Goal: Task Accomplishment & Management: Use online tool/utility

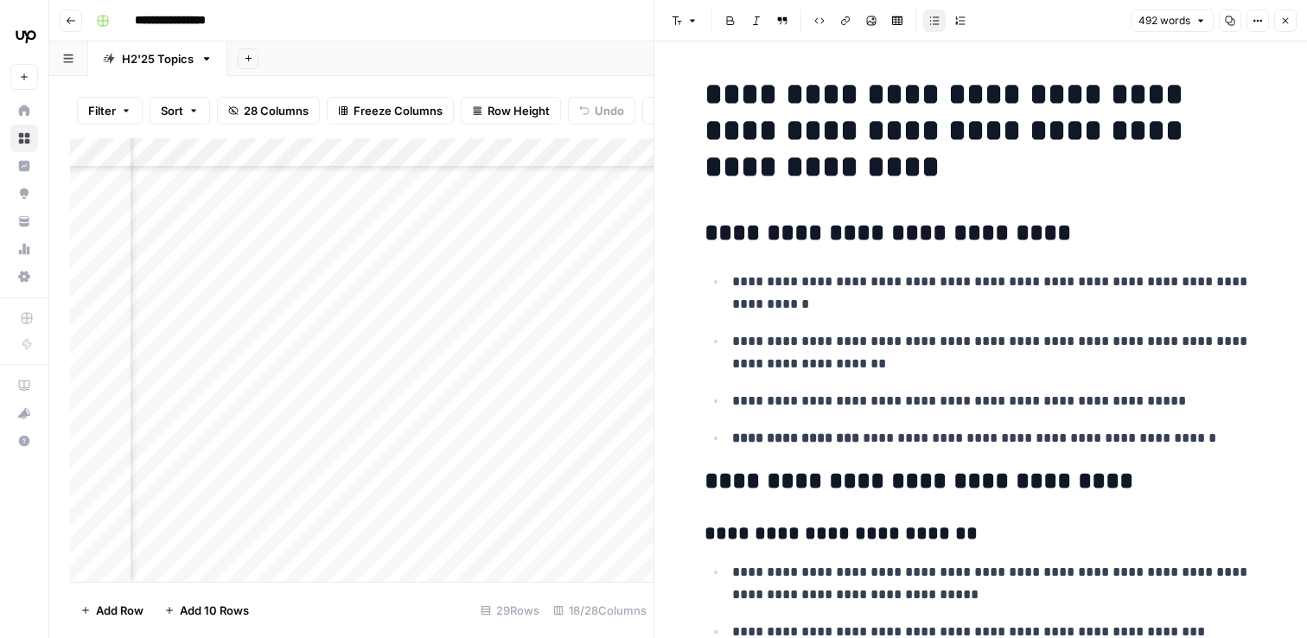
click at [466, 239] on div "Add Column" at bounding box center [362, 360] width 584 height 444
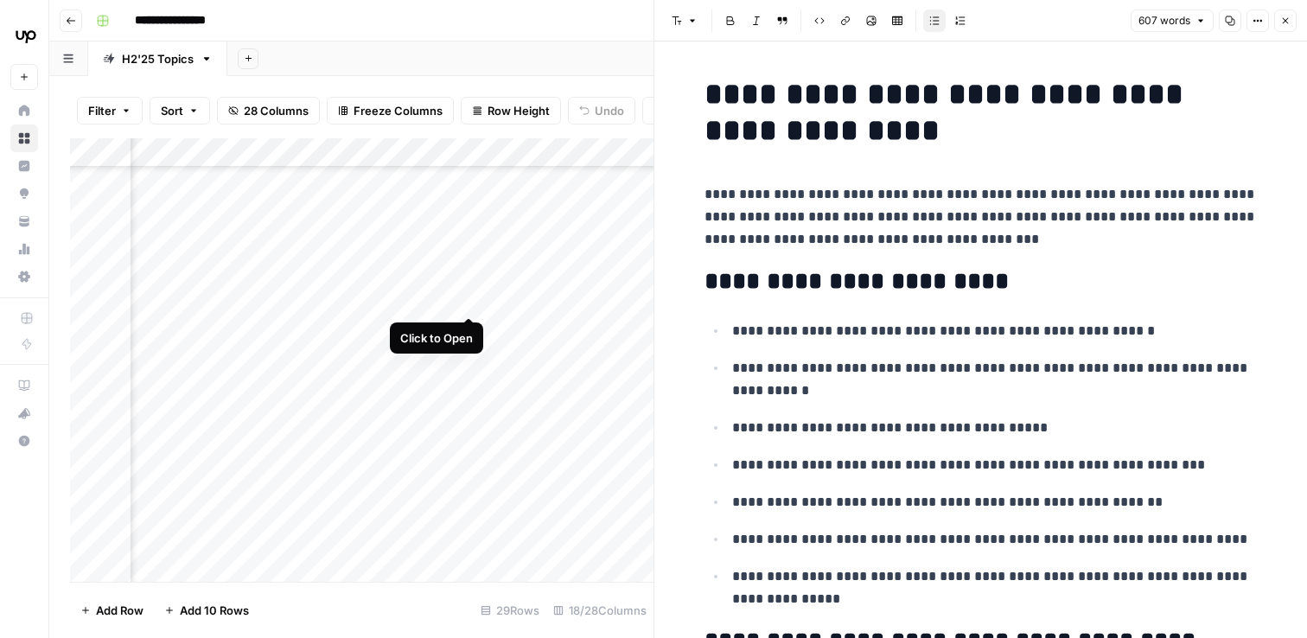
click at [474, 284] on div "Add Column" at bounding box center [362, 360] width 584 height 444
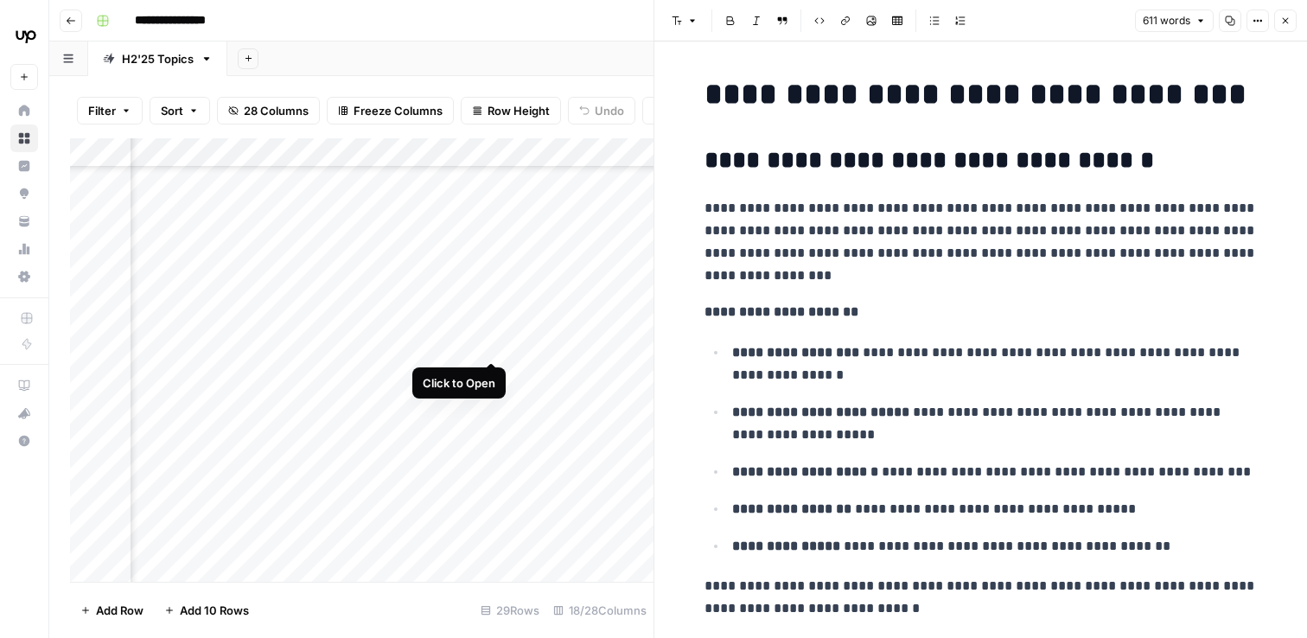
click at [486, 330] on div "Add Column" at bounding box center [362, 360] width 584 height 444
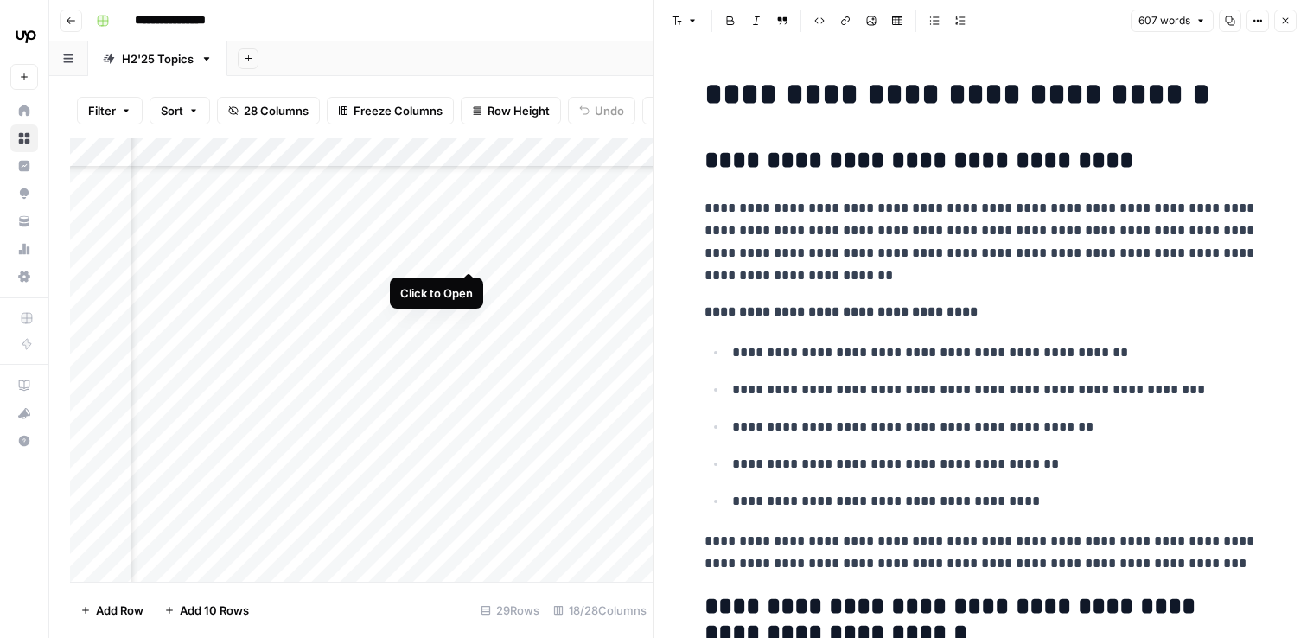
click at [471, 241] on div "Add Column" at bounding box center [362, 360] width 584 height 444
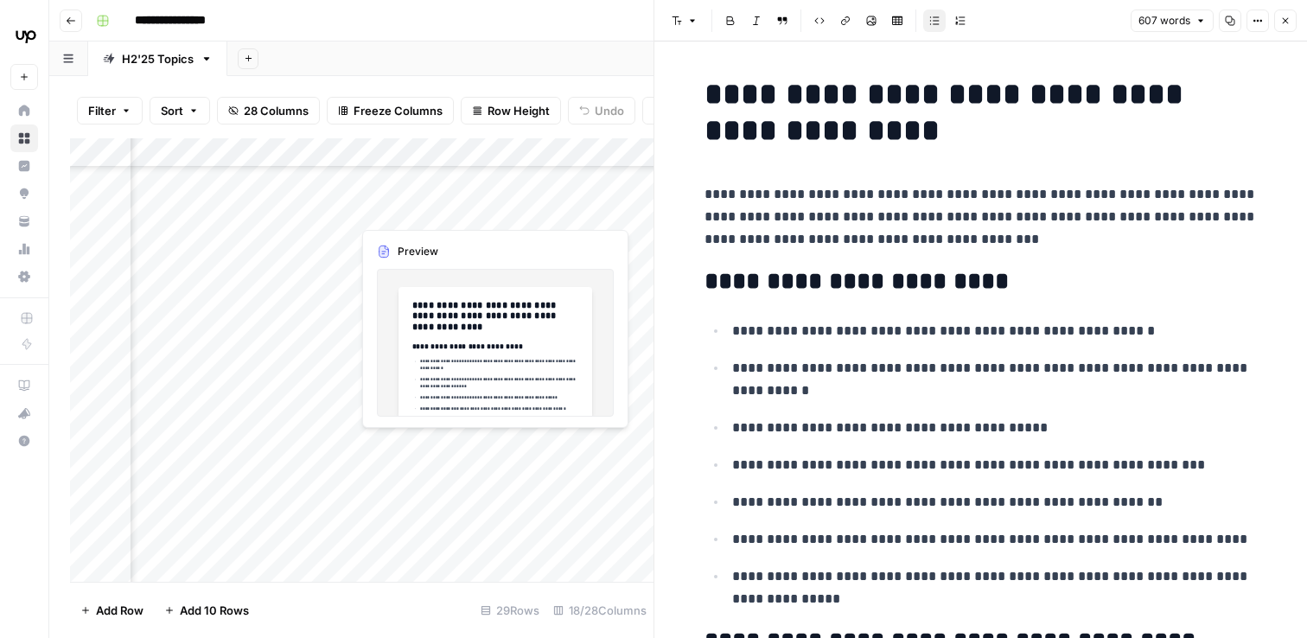
click at [454, 193] on div "Add Column" at bounding box center [362, 360] width 584 height 444
